Goal: Transaction & Acquisition: Purchase product/service

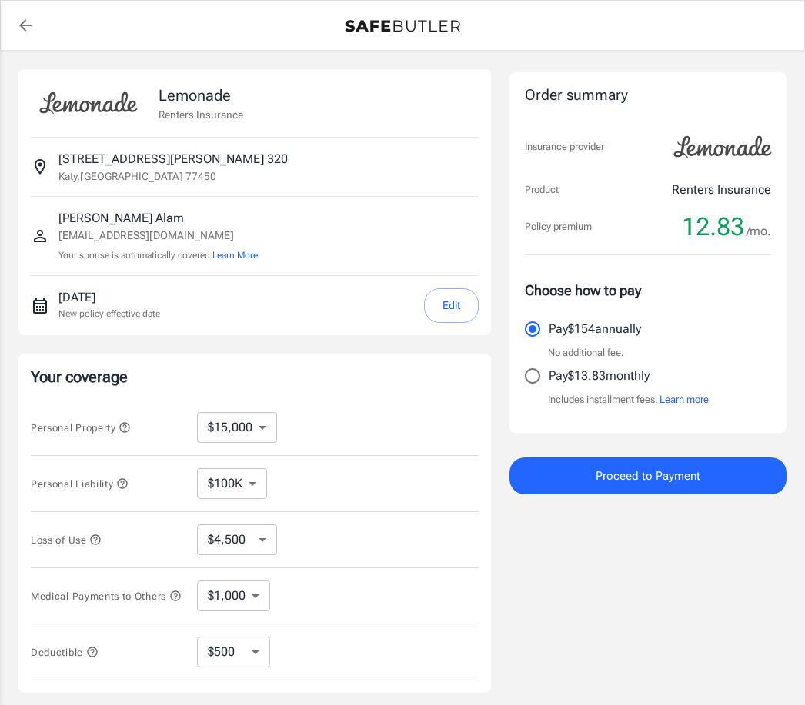
select select "15000"
select select "500"
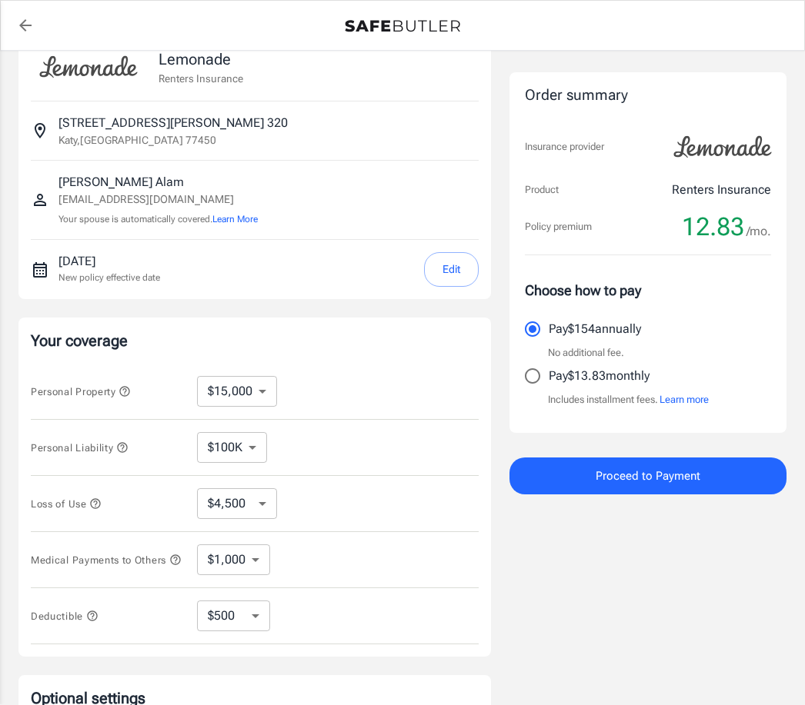
scroll to position [40, 0]
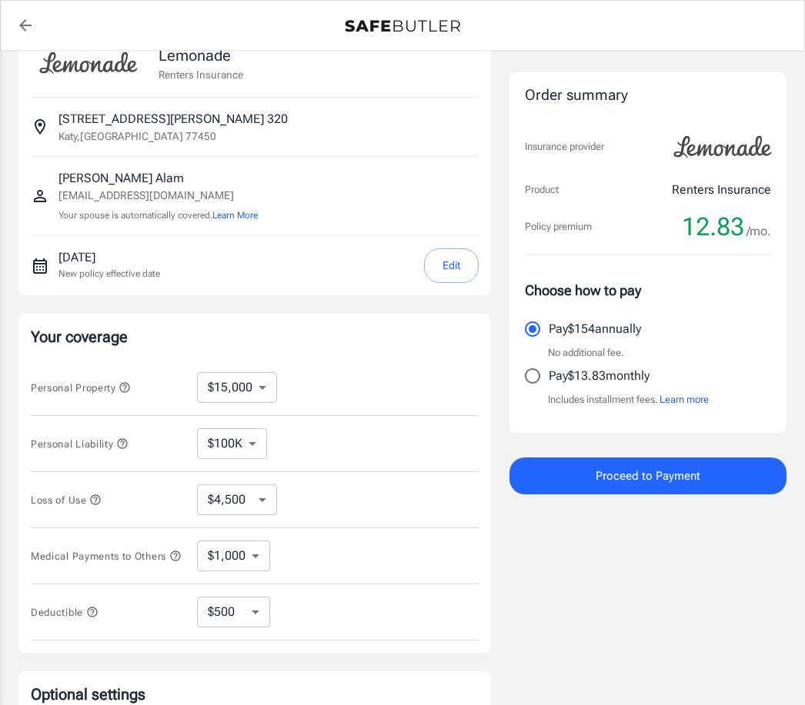
click at [267, 384] on select "$10,000 $15,000 $20,000 $25,000 $30,000 $40,000 $50,000 $100K $150K $200K $250K" at bounding box center [237, 387] width 80 height 31
select select "10000"
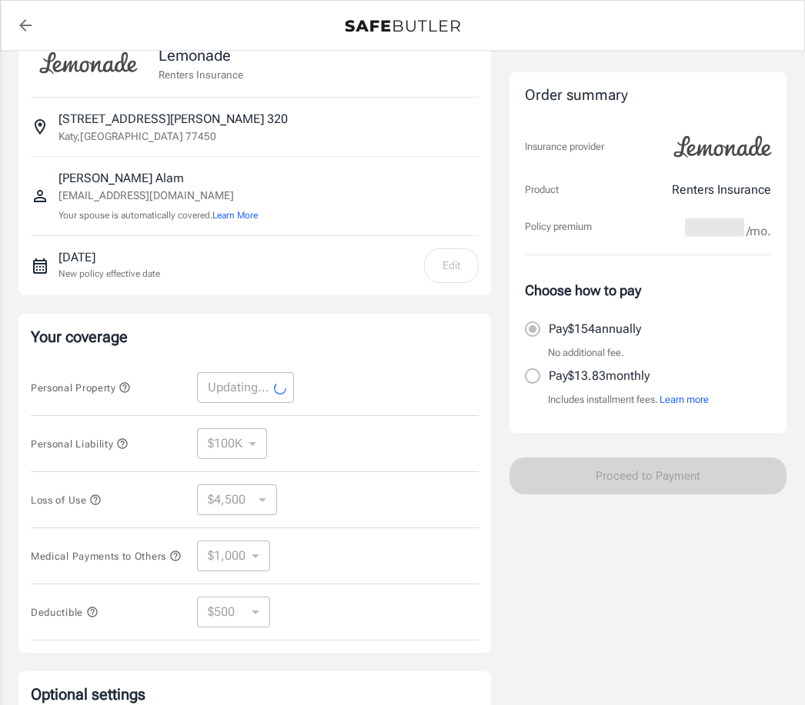
select select "10000"
select select "3000"
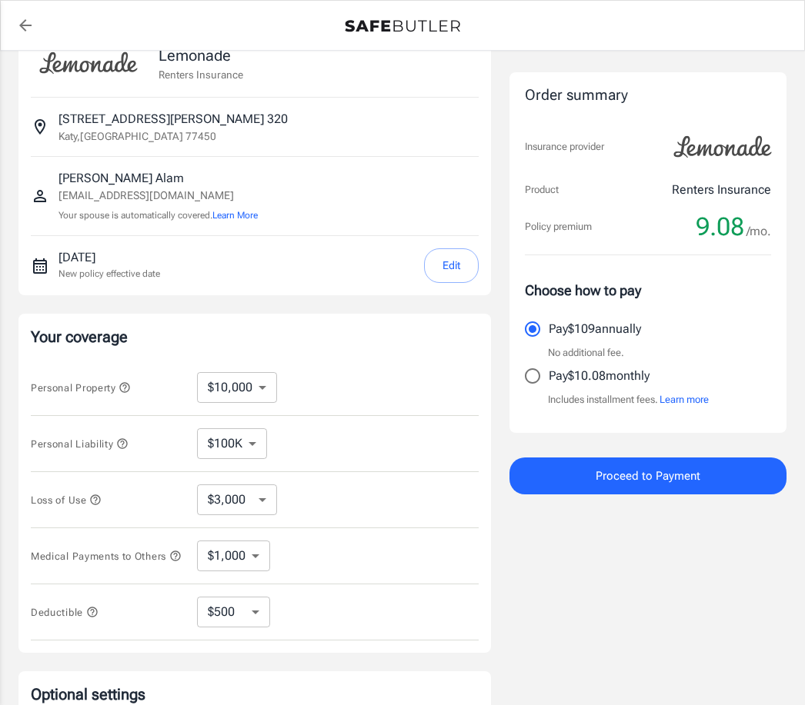
click at [268, 511] on select "$3,000 $6,000 $12,000 $21,000 $36,000 $60,000 $96,000 $153K $198K" at bounding box center [237, 500] width 80 height 31
click at [252, 562] on select "$1,000 $2,000 $3,000 $4,000 $5,000" at bounding box center [233, 556] width 73 height 31
click at [245, 618] on select "$250 $500 $1,000 $2,500" at bounding box center [233, 612] width 73 height 31
select select "250"
click at [238, 624] on select "$250 $500 $1,000 $2,500" at bounding box center [233, 612] width 73 height 31
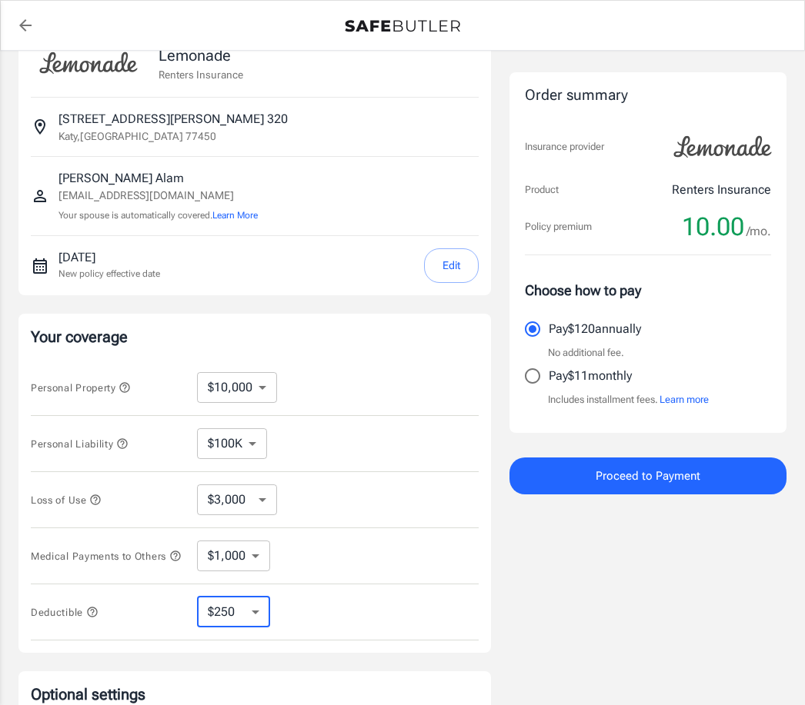
select select "1000"
click at [254, 619] on select "$250 $500 $1,000 $2,500" at bounding box center [233, 612] width 73 height 31
select select "500"
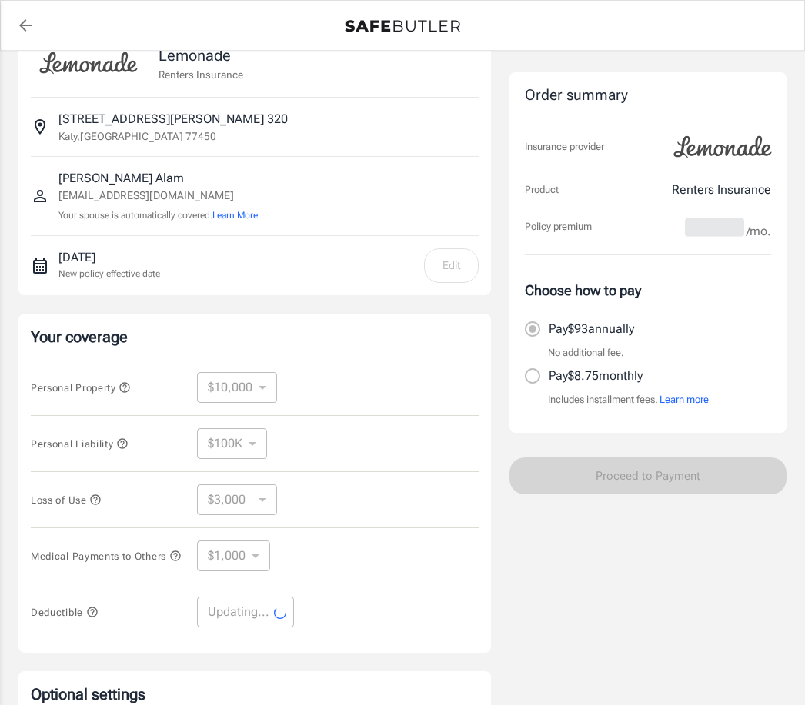
select select "500"
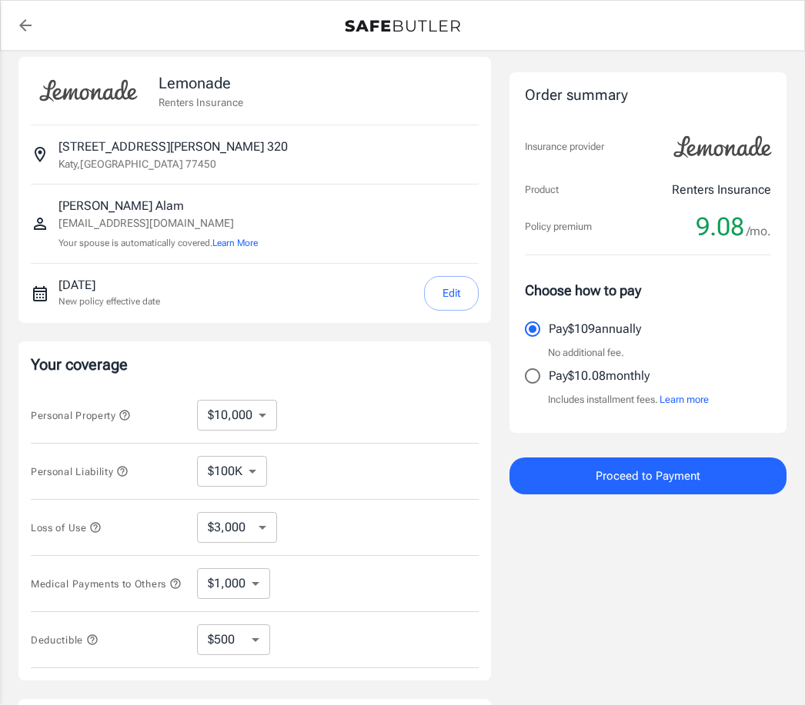
scroll to position [0, 0]
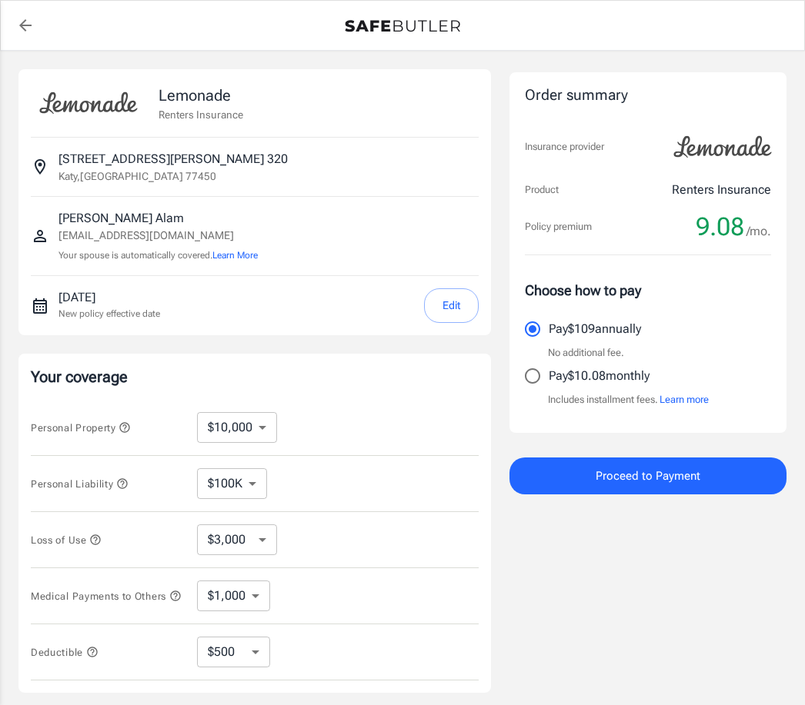
click at [464, 302] on button "Edit" at bounding box center [451, 305] width 55 height 35
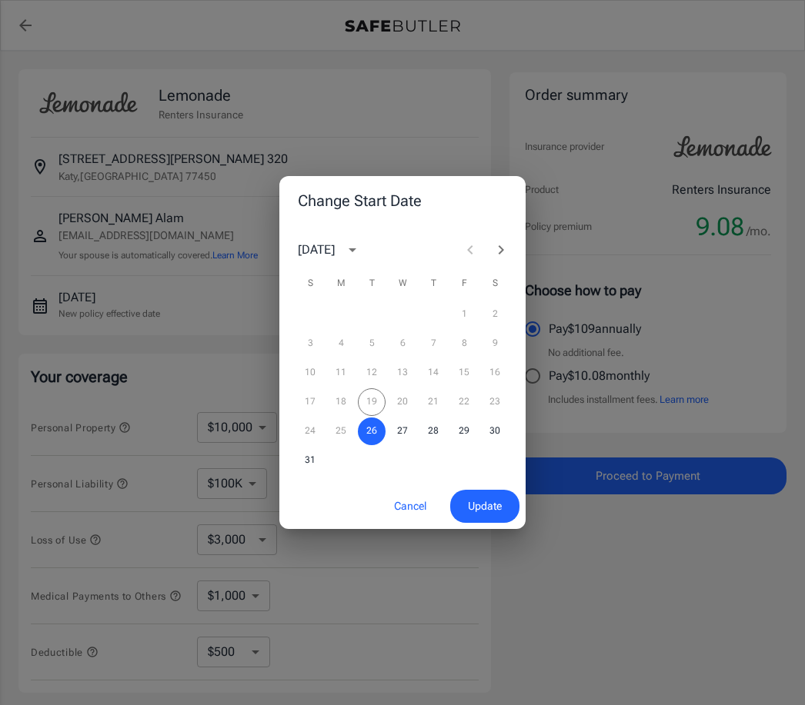
click at [388, 578] on div "Change Start Date [DATE] S M T W T F S 1 2 3 4 5 6 7 8 9 10 11 12 13 14 15 16 1…" at bounding box center [402, 352] width 805 height 705
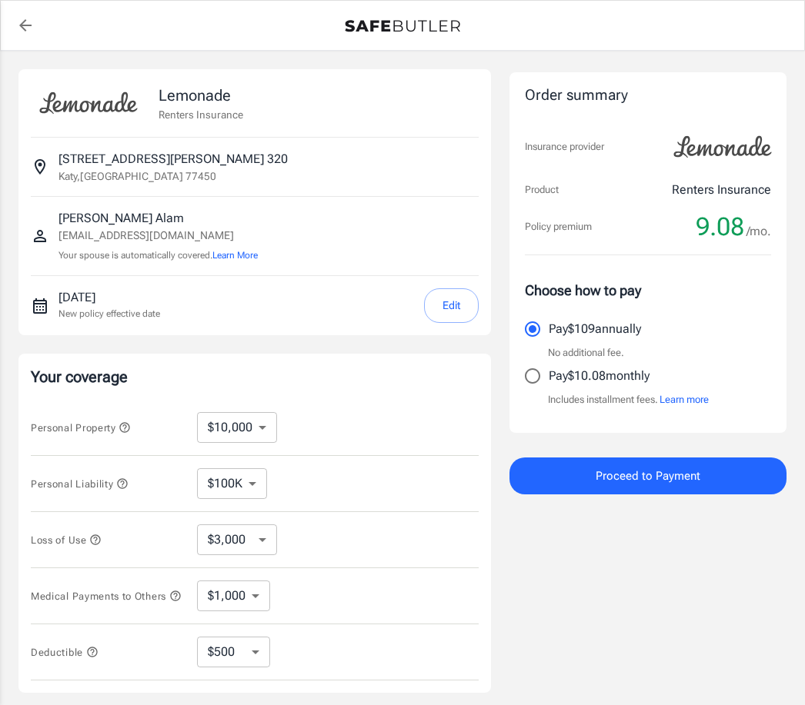
click at [459, 302] on button "Edit" at bounding box center [451, 305] width 55 height 35
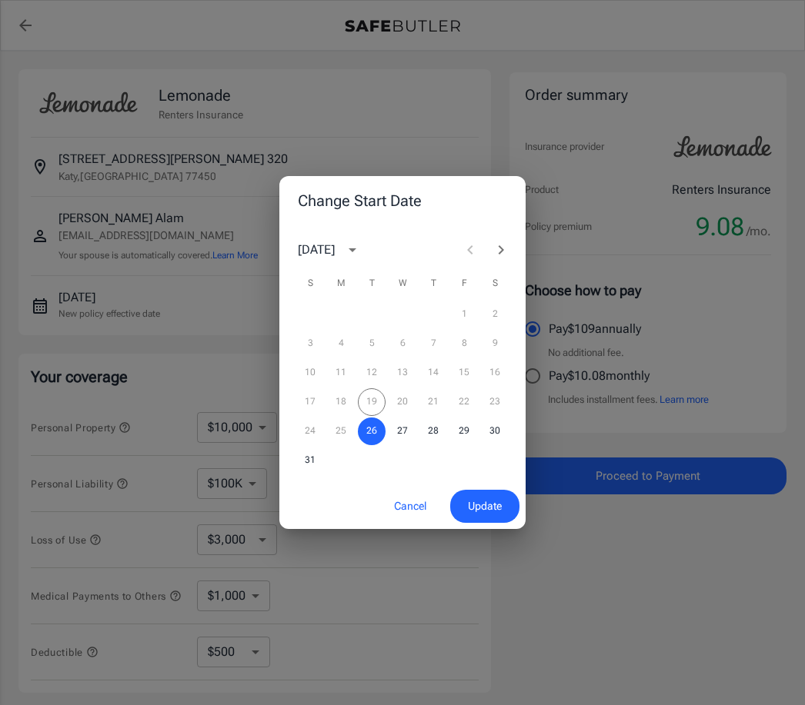
click at [352, 606] on div "Change Start Date [DATE] S M T W T F S 1 2 3 4 5 6 7 8 9 10 11 12 13 14 15 16 1…" at bounding box center [402, 352] width 805 height 705
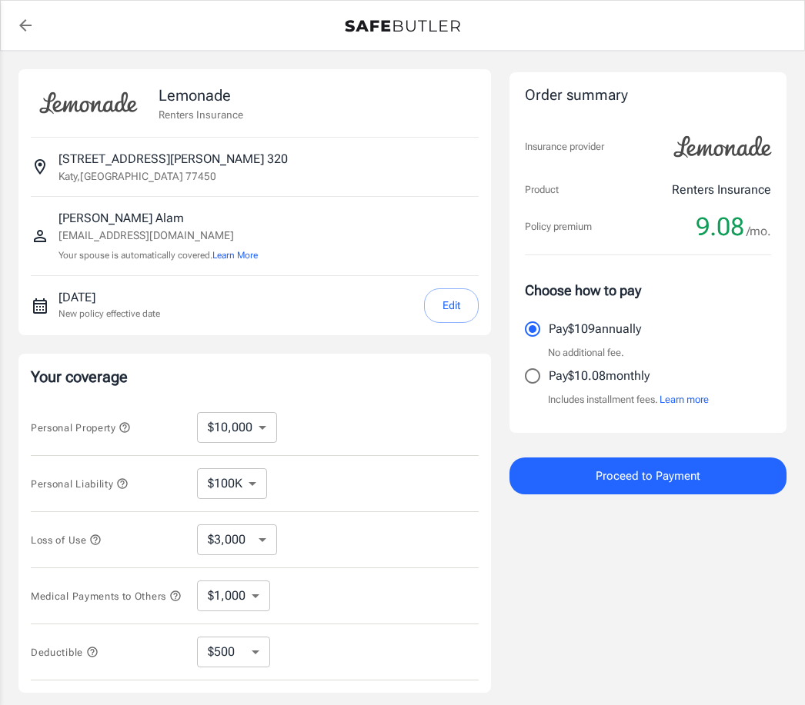
click at [152, 231] on p "[EMAIL_ADDRESS][DOMAIN_NAME]" at bounding box center [157, 236] width 199 height 16
click at [93, 169] on p "[GEOGRAPHIC_DATA]" at bounding box center [137, 175] width 158 height 15
click at [457, 300] on button "Edit" at bounding box center [451, 305] width 55 height 35
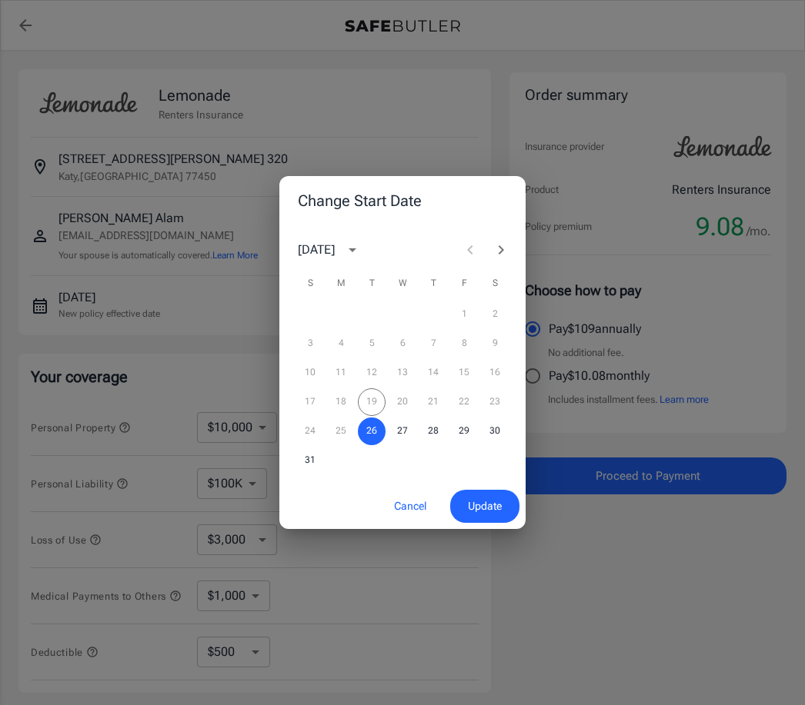
click at [368, 399] on div "17 18 19 20 21 22 23" at bounding box center [402, 402] width 246 height 28
click at [368, 403] on div "17 18 19 20 21 22 23" at bounding box center [402, 402] width 246 height 28
click at [367, 402] on div "17 18 19 20 21 22 23" at bounding box center [402, 402] width 246 height 28
click at [375, 408] on div "17 18 19 20 21 22 23" at bounding box center [402, 402] width 246 height 28
click at [346, 492] on div "Cancel Update" at bounding box center [402, 506] width 246 height 45
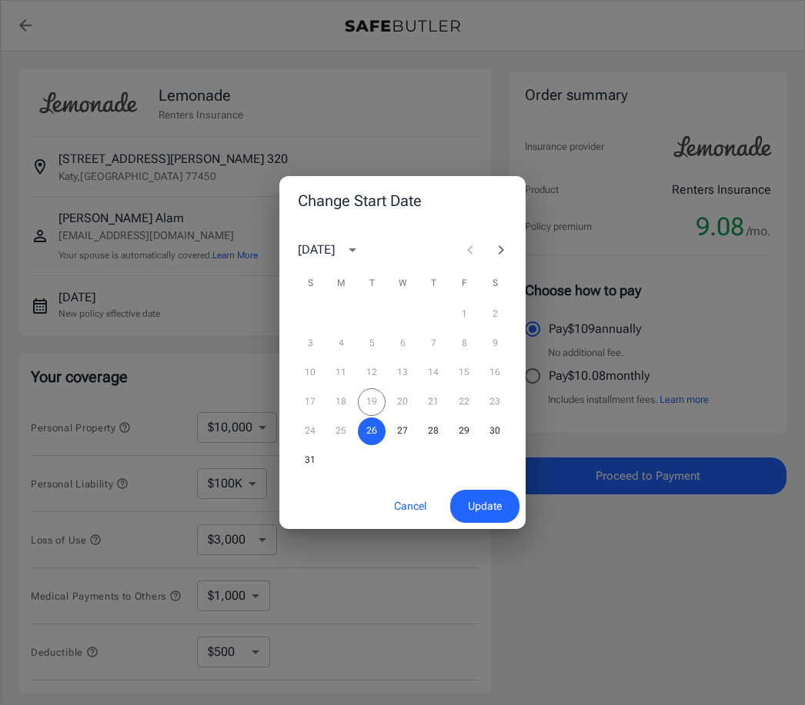
click at [405, 400] on div "17 18 19 20 21 22 23" at bounding box center [402, 402] width 246 height 28
click at [404, 399] on div "17 18 19 20 21 22 23" at bounding box center [402, 402] width 246 height 28
click at [485, 508] on span "Update" at bounding box center [485, 506] width 34 height 19
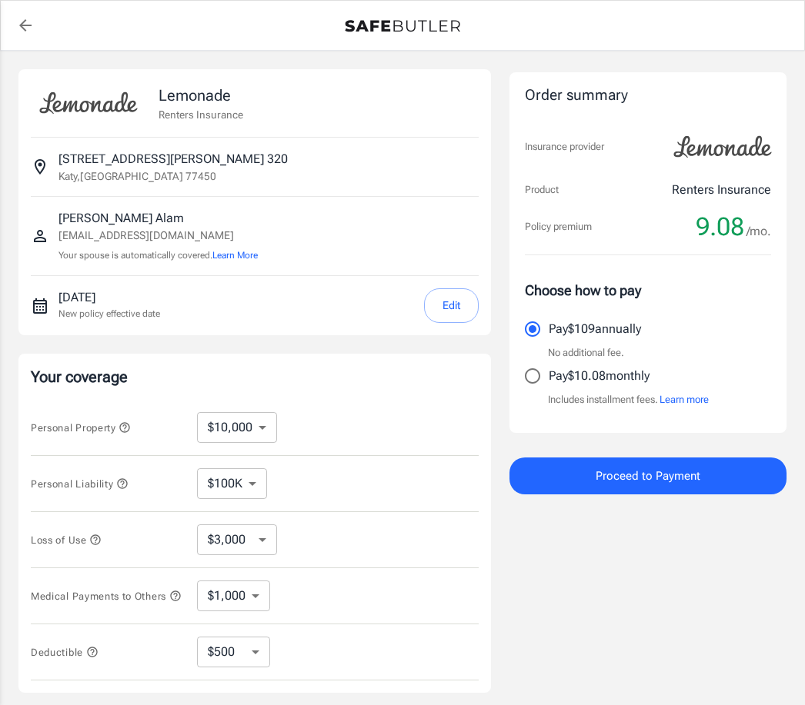
click at [450, 305] on button "Edit" at bounding box center [451, 305] width 55 height 35
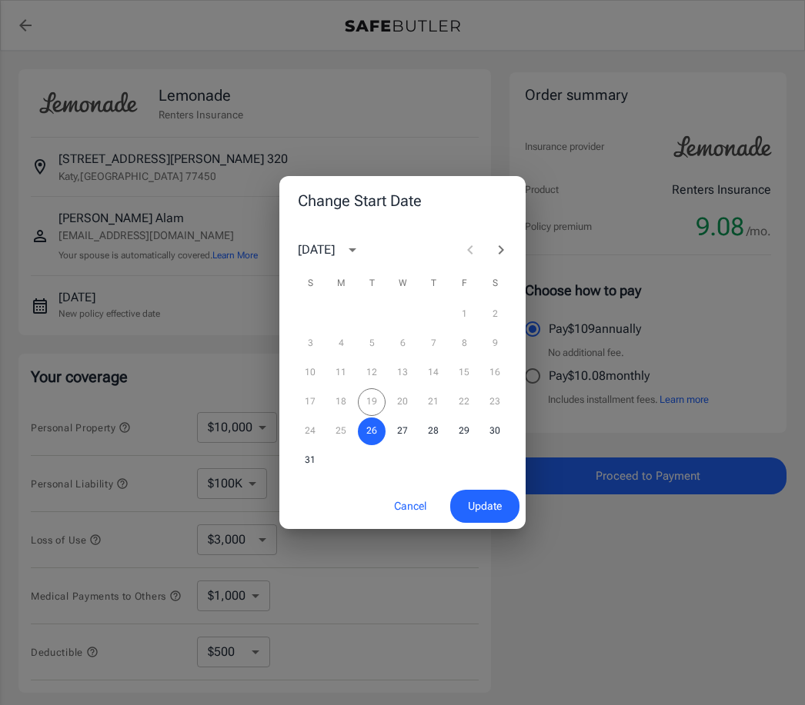
click at [376, 580] on div "Change Start Date [DATE] S M T W T F S 1 2 3 4 5 6 7 8 9 10 11 12 13 14 15 16 1…" at bounding box center [402, 352] width 805 height 705
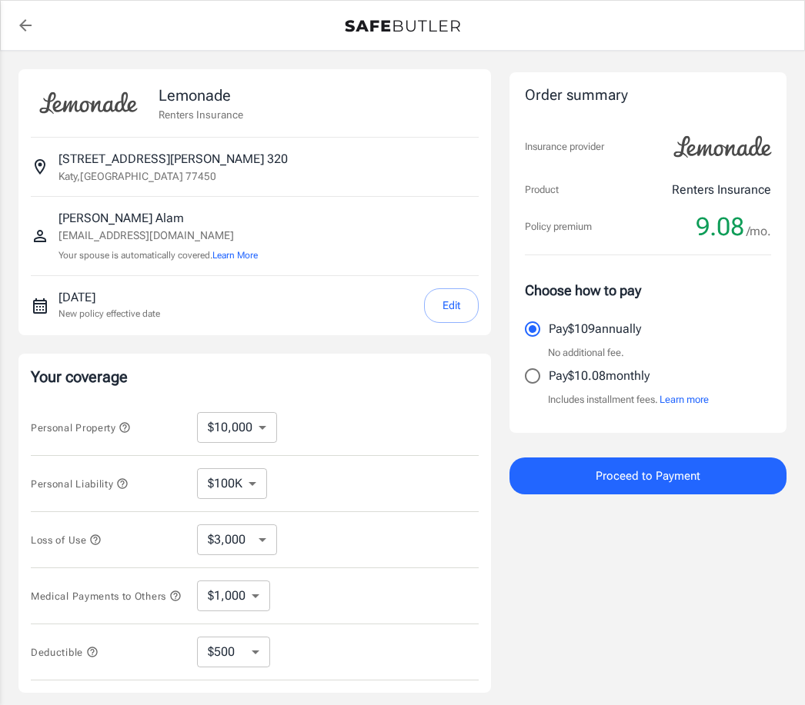
click at [408, 512] on div "Loss of Use $3,000 $6,000 $12,000 $21,000 $36,000 $60,000 $96,000 $153K $198K ​" at bounding box center [255, 540] width 448 height 56
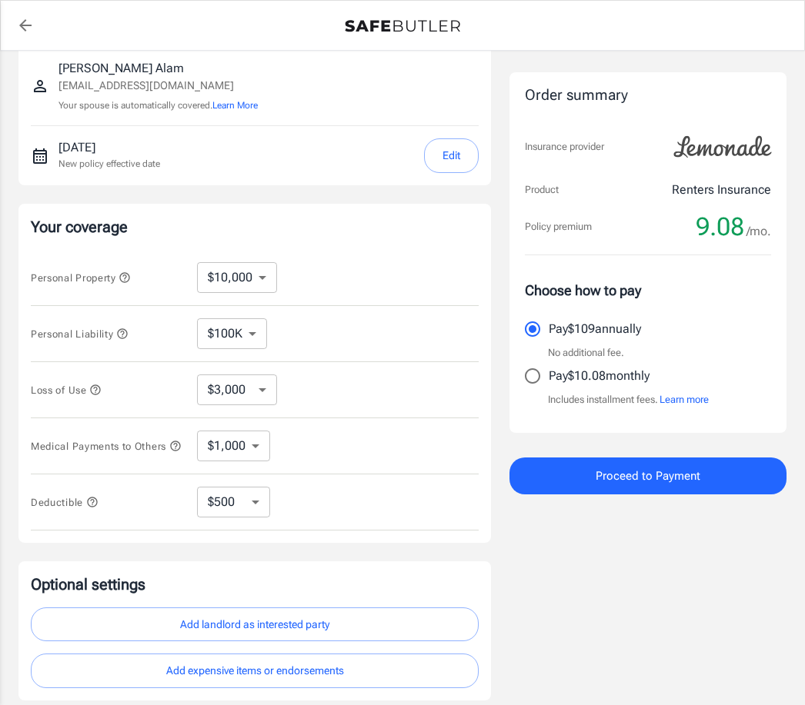
scroll to position [227, 0]
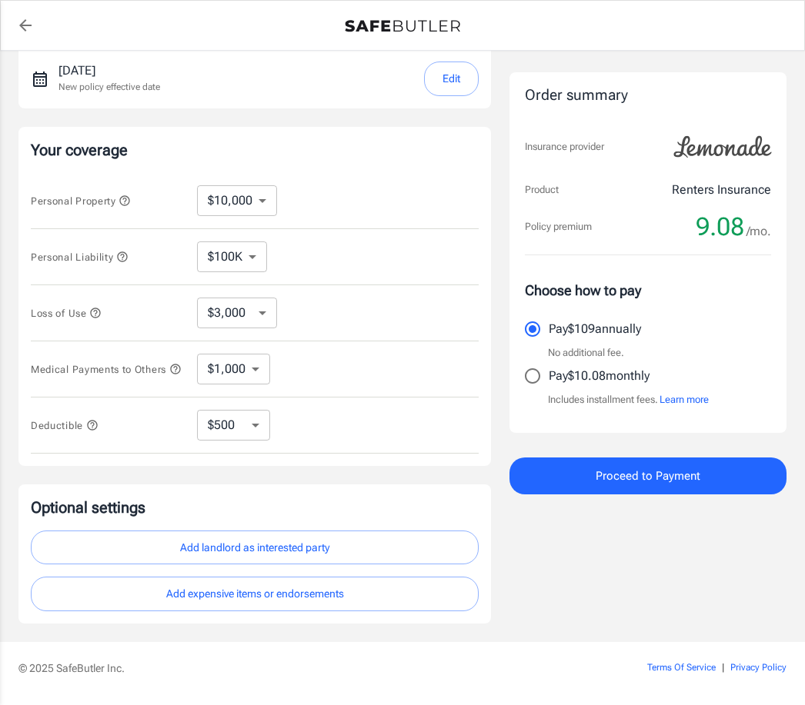
click at [660, 475] on span "Proceed to Payment" at bounding box center [647, 476] width 105 height 20
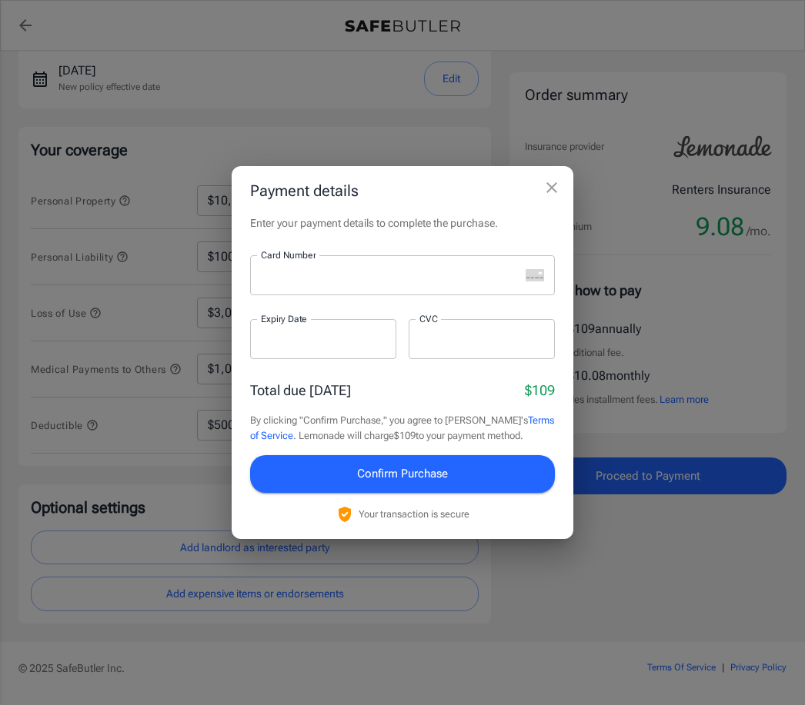
click at [549, 203] on button "close" at bounding box center [551, 187] width 31 height 31
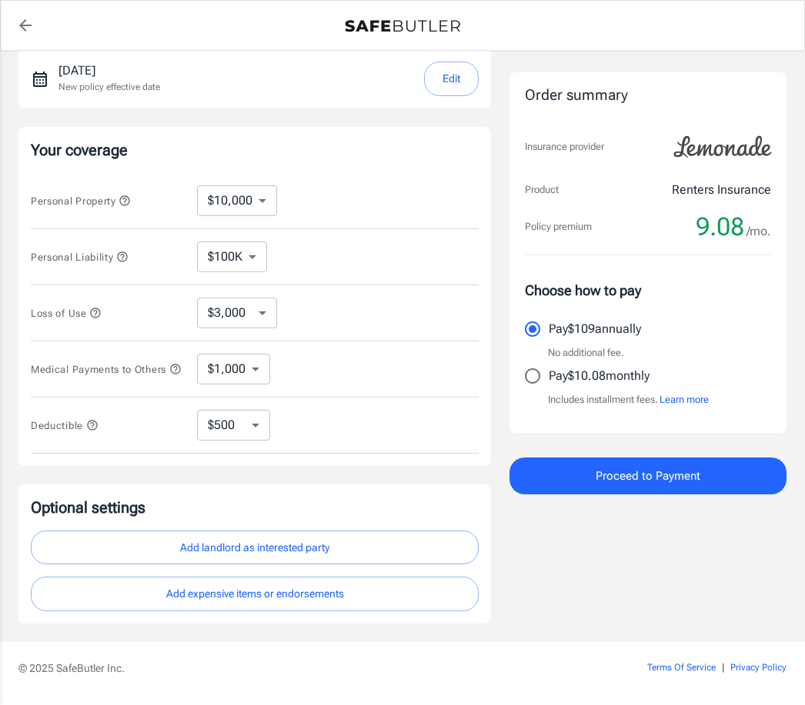
click at [535, 374] on input "Pay $10.08 monthly" at bounding box center [532, 376] width 32 height 32
radio input "true"
click at [532, 332] on input "Pay $109 annually" at bounding box center [532, 329] width 32 height 32
radio input "true"
click at [659, 475] on span "Proceed to Payment" at bounding box center [647, 476] width 105 height 20
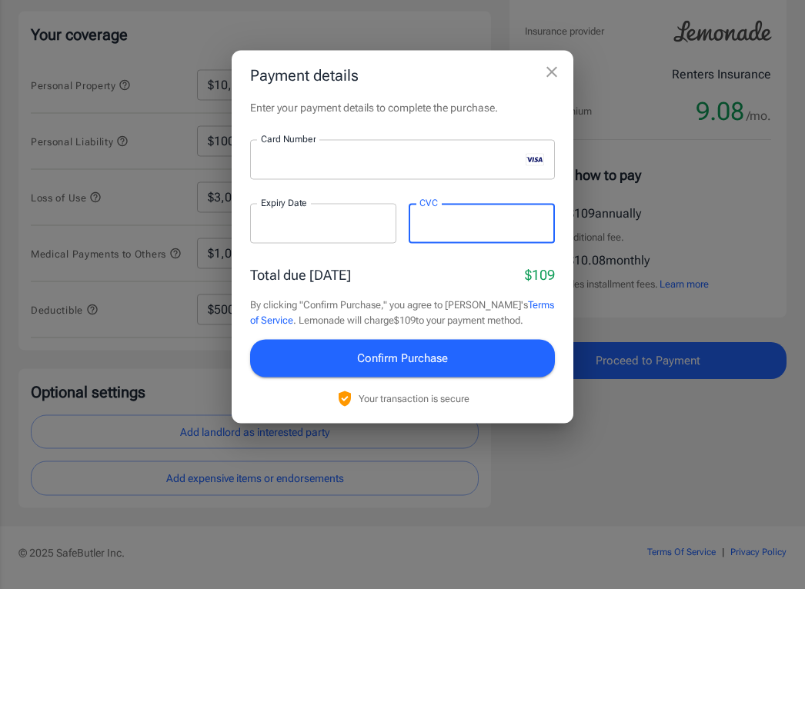
click at [468, 455] on button "Confirm Purchase" at bounding box center [402, 473] width 305 height 37
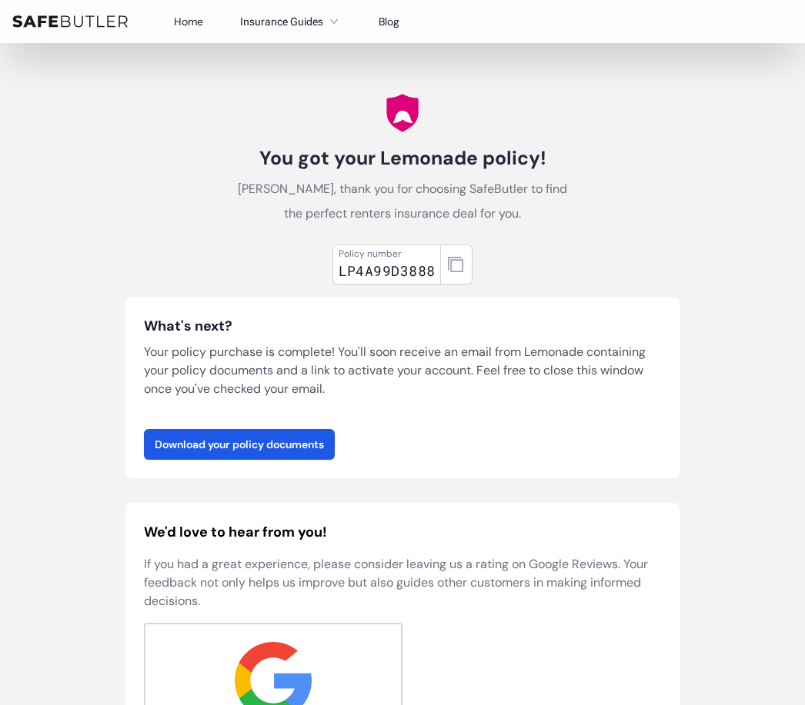
scroll to position [33, 0]
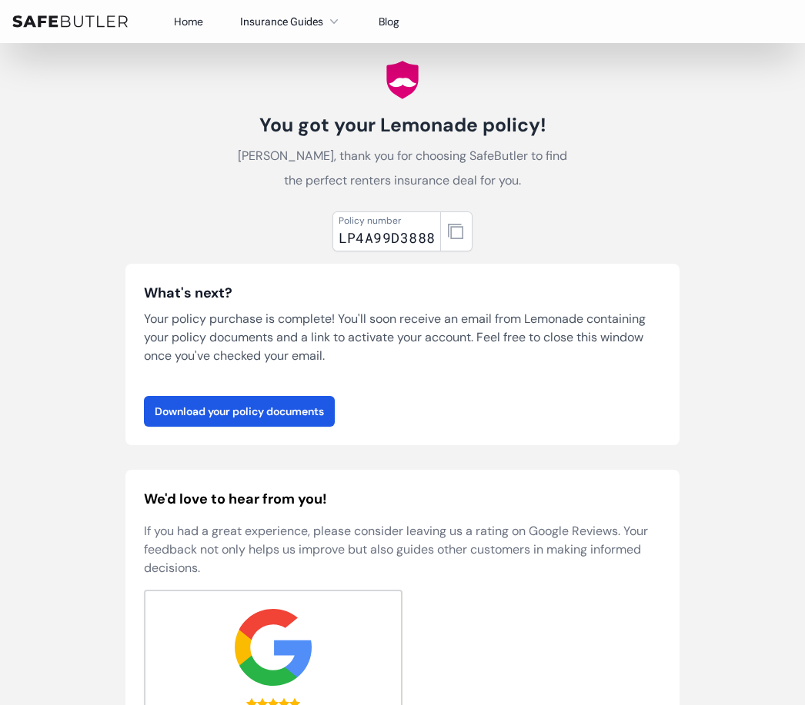
click at [284, 413] on link "Download your policy documents" at bounding box center [239, 411] width 191 height 31
